Goal: Find specific page/section: Find specific page/section

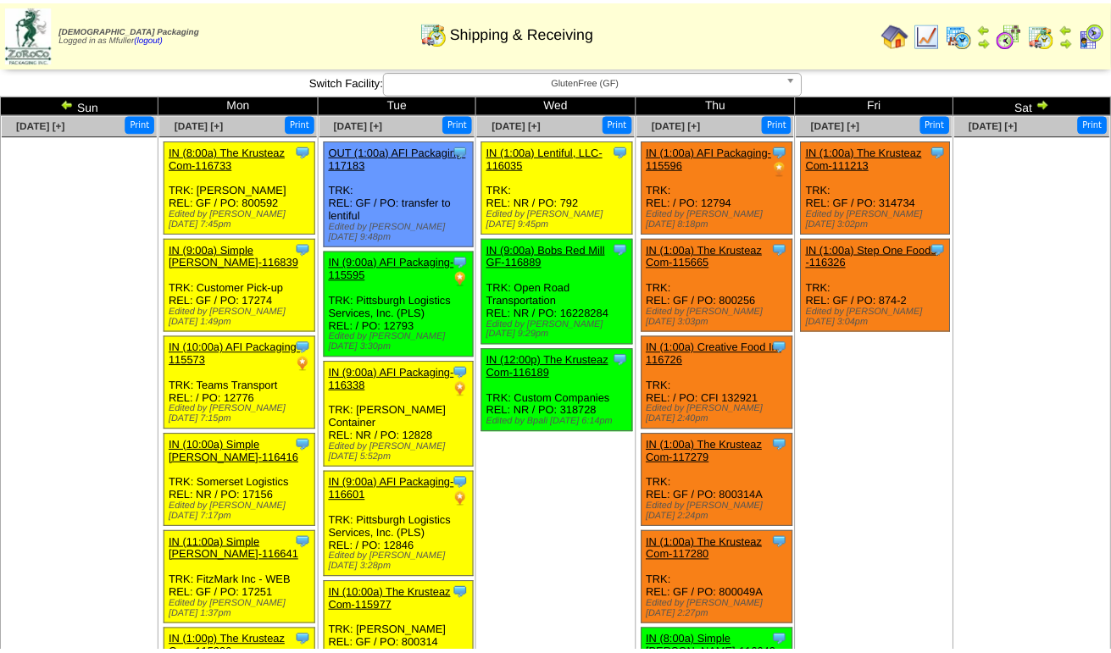
scroll to position [185, 0]
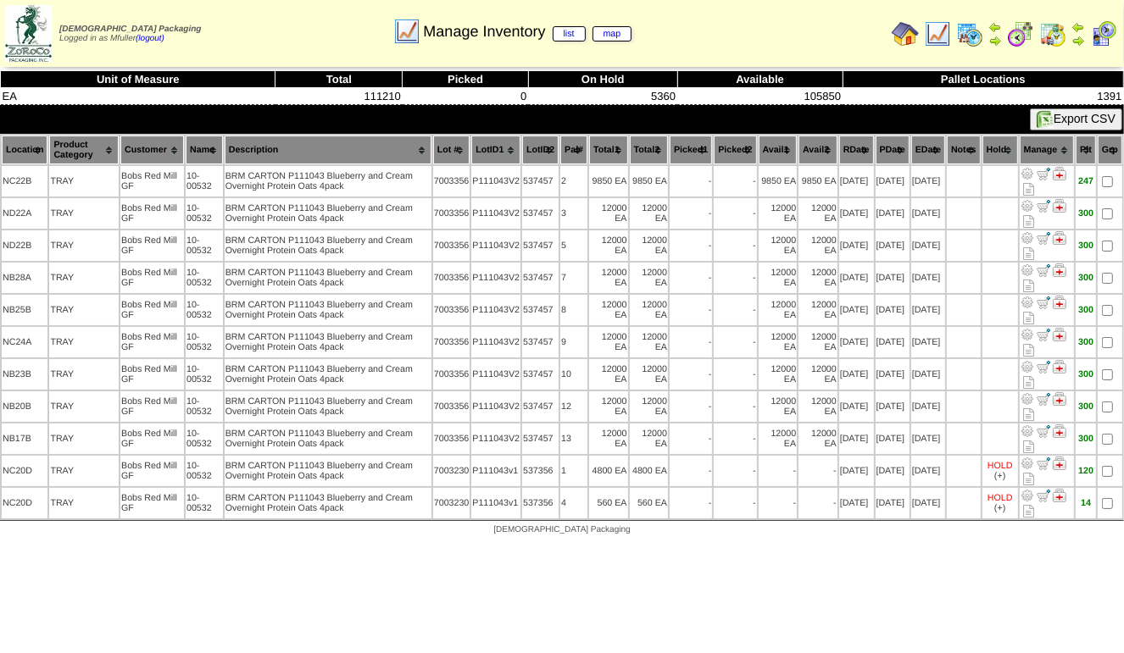
click at [1056, 32] on img at bounding box center [1052, 33] width 27 height 27
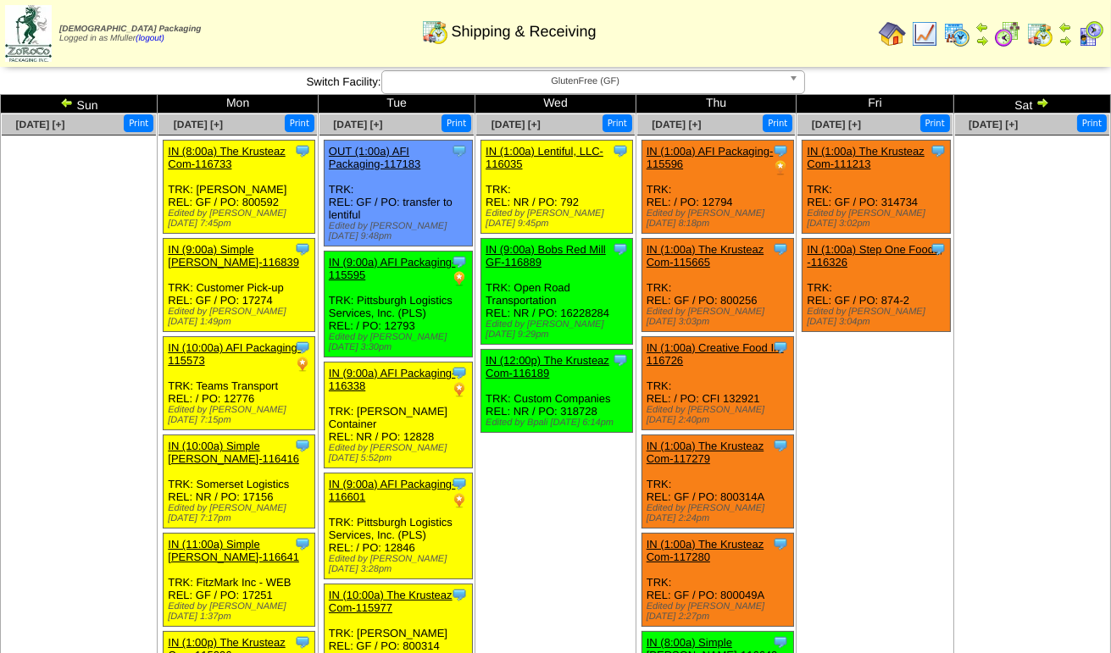
scroll to position [339, 0]
